Goal: Task Accomplishment & Management: Manage account settings

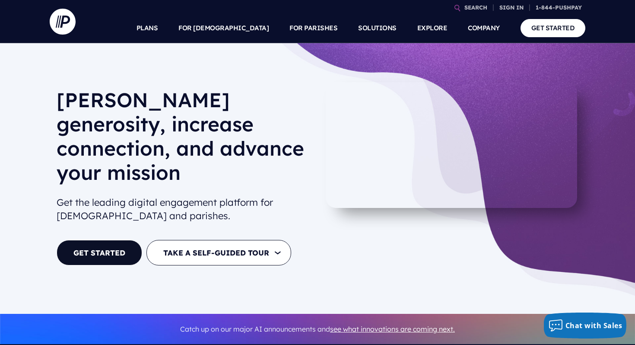
click at [504, 56] on div "Foster generosity, increase connection, and advance your mission Get the leadin…" at bounding box center [317, 178] width 635 height 271
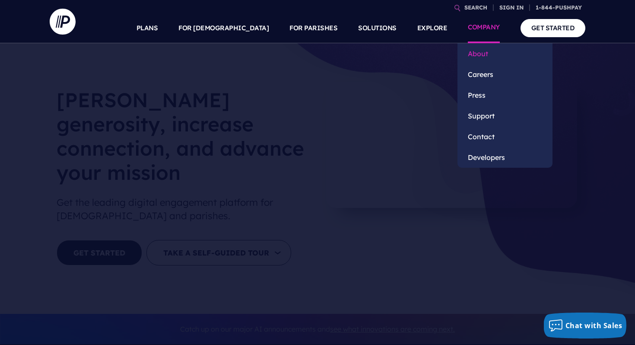
click at [516, 55] on link "About" at bounding box center [505, 53] width 95 height 21
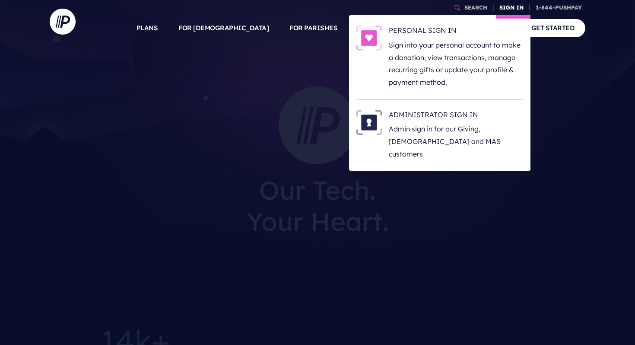
click at [506, 5] on link "SIGN IN" at bounding box center [511, 7] width 31 height 15
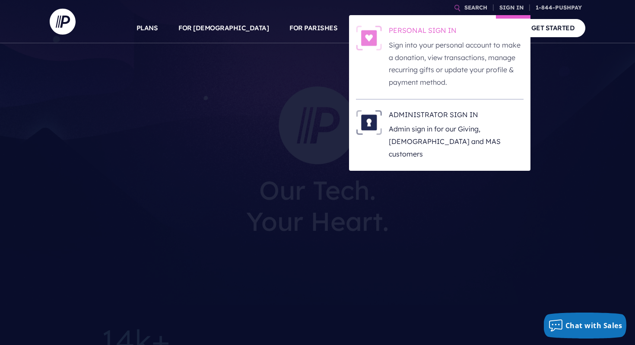
click at [430, 44] on p "Sign into your personal account to make a donation, view transactions, manage r…" at bounding box center [456, 64] width 135 height 50
